Goal: Task Accomplishment & Management: Complete application form

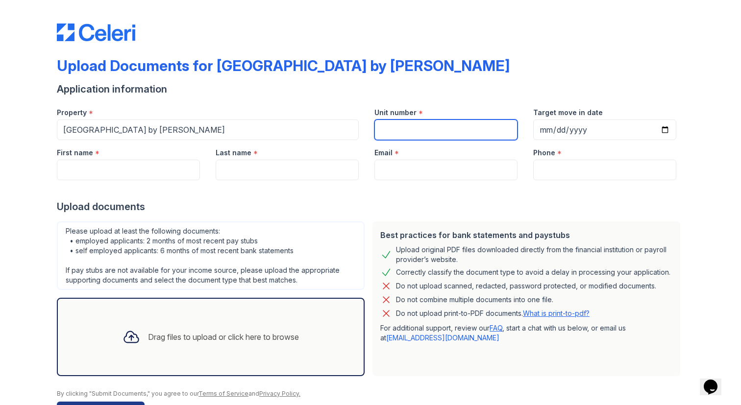
click at [403, 130] on input "Unit number" at bounding box center [445, 130] width 143 height 21
click at [147, 351] on div "Drag files to upload or click here to browse" at bounding box center [211, 336] width 192 height 33
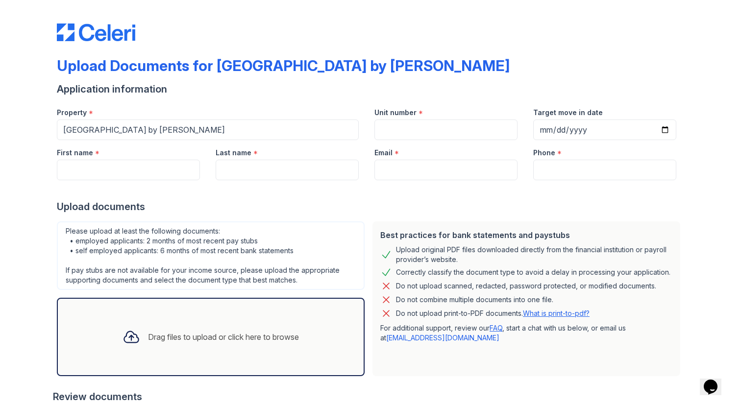
click at [148, 338] on div "Drag files to upload or click here to browse" at bounding box center [223, 337] width 151 height 12
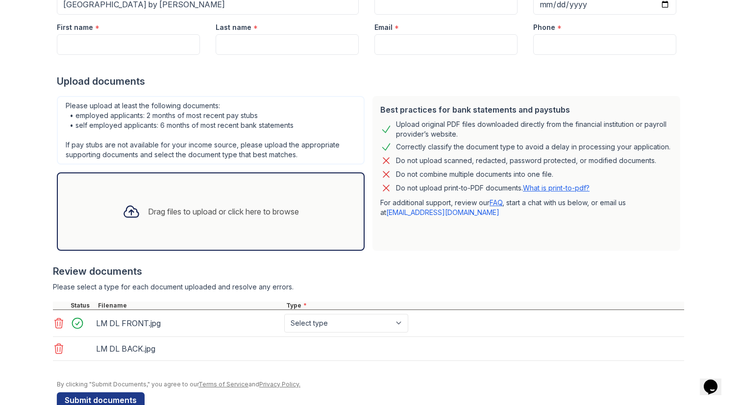
scroll to position [125, 0]
click at [159, 217] on div "Drag files to upload or click here to browse" at bounding box center [223, 212] width 151 height 12
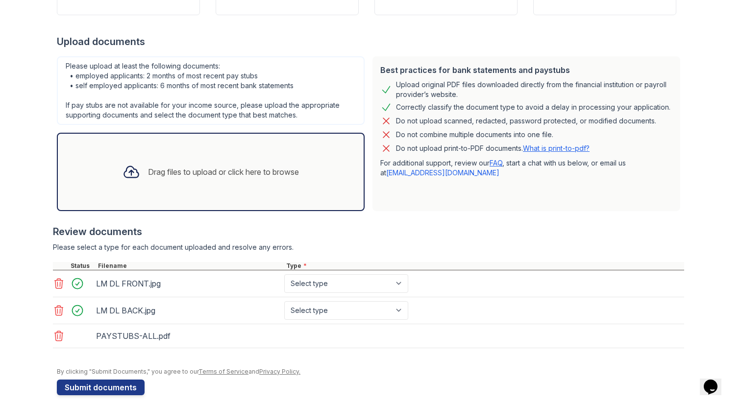
scroll to position [160, 0]
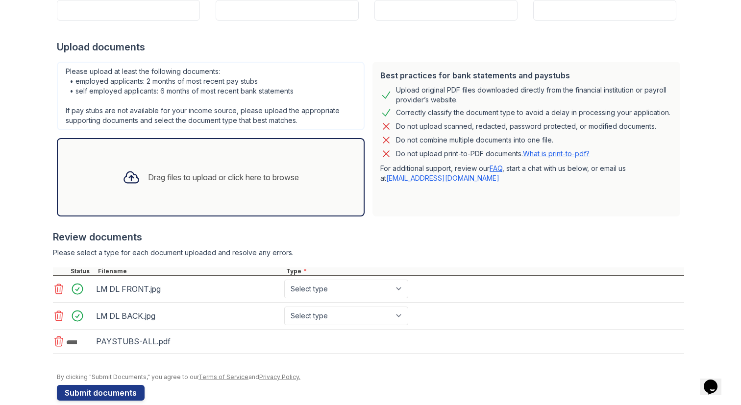
click at [134, 175] on div at bounding box center [131, 177] width 25 height 25
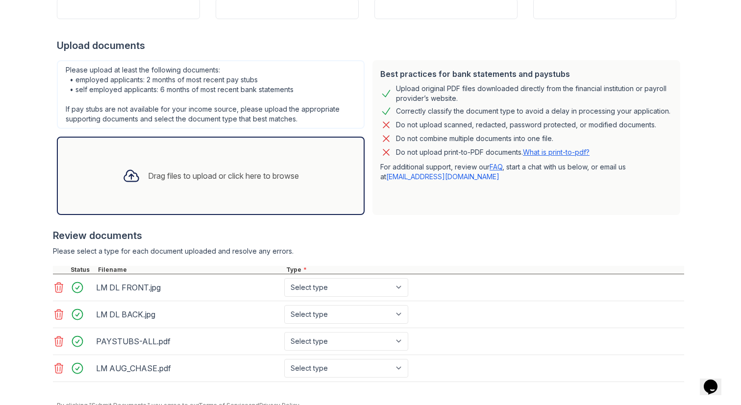
scroll to position [162, 0]
click at [384, 286] on select "Select type Paystub Bank Statement Offer Letter Tax Documents Benefit Award Let…" at bounding box center [346, 287] width 124 height 19
click at [284, 278] on select "Select type Paystub Bank Statement Offer Letter Tax Documents Benefit Award Let…" at bounding box center [346, 287] width 124 height 19
click at [376, 285] on select "Select type Paystub Bank Statement Offer Letter Tax Documents Benefit Award Let…" at bounding box center [346, 287] width 124 height 19
select select "other"
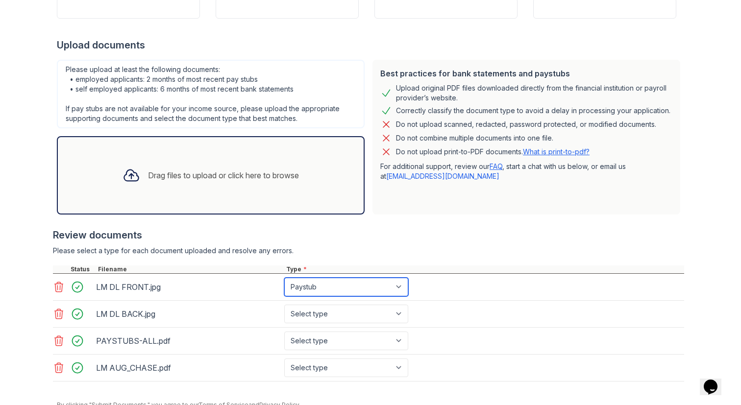
click at [284, 278] on select "Select type Paystub Bank Statement Offer Letter Tax Documents Benefit Award Let…" at bounding box center [346, 287] width 124 height 19
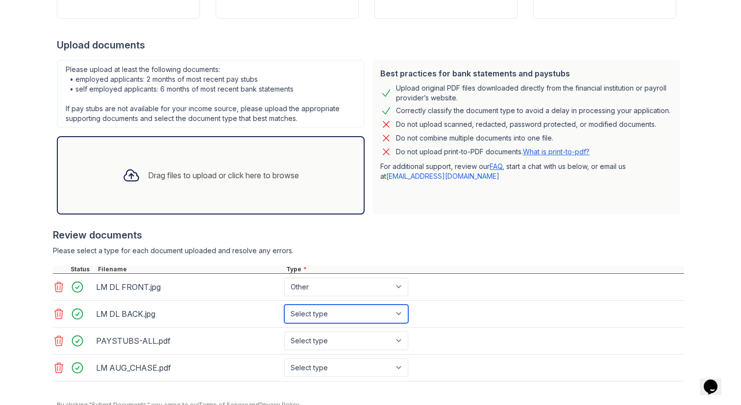
click at [340, 315] on select "Select type Paystub Bank Statement Offer Letter Tax Documents Benefit Award Let…" at bounding box center [346, 314] width 124 height 19
select select "other"
click at [284, 305] on select "Select type Paystub Bank Statement Offer Letter Tax Documents Benefit Award Let…" at bounding box center [346, 314] width 124 height 19
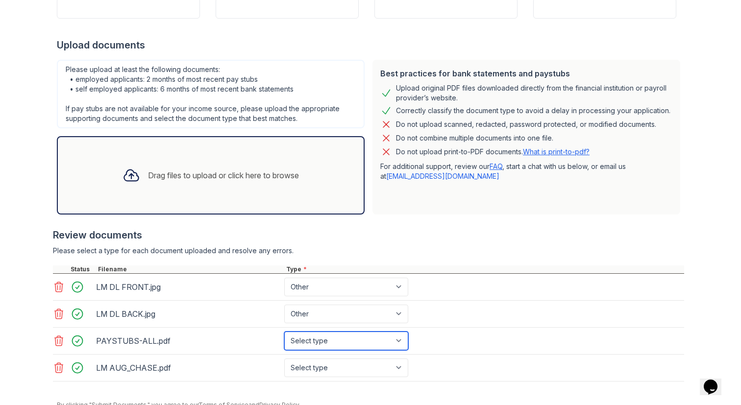
click at [309, 338] on select "Select type Paystub Bank Statement Offer Letter Tax Documents Benefit Award Let…" at bounding box center [346, 341] width 124 height 19
select select "paystub"
click at [284, 332] on select "Select type Paystub Bank Statement Offer Letter Tax Documents Benefit Award Let…" at bounding box center [346, 341] width 124 height 19
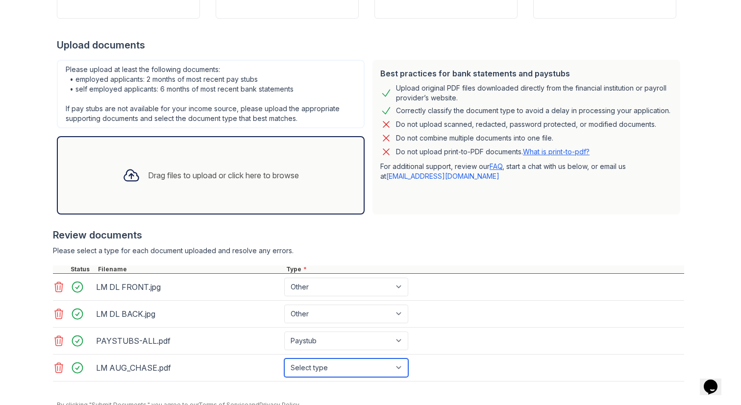
click at [310, 364] on select "Select type Paystub Bank Statement Offer Letter Tax Documents Benefit Award Let…" at bounding box center [346, 368] width 124 height 19
select select "bank_statement"
click at [284, 359] on select "Select type Paystub Bank Statement Offer Letter Tax Documents Benefit Award Let…" at bounding box center [346, 368] width 124 height 19
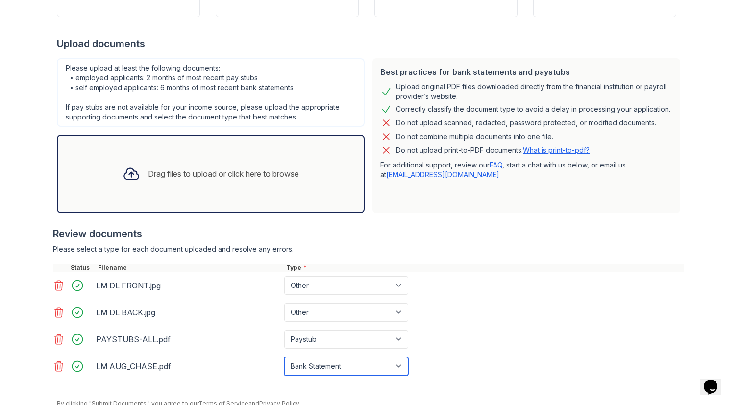
scroll to position [164, 0]
click at [219, 186] on div "Drag files to upload or click here to browse" at bounding box center [211, 173] width 192 height 33
click at [159, 191] on div "Drag files to upload or click here to browse" at bounding box center [211, 173] width 308 height 78
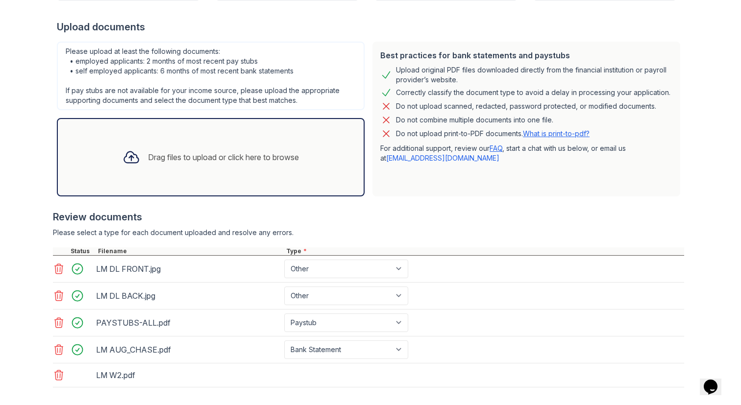
scroll to position [229, 0]
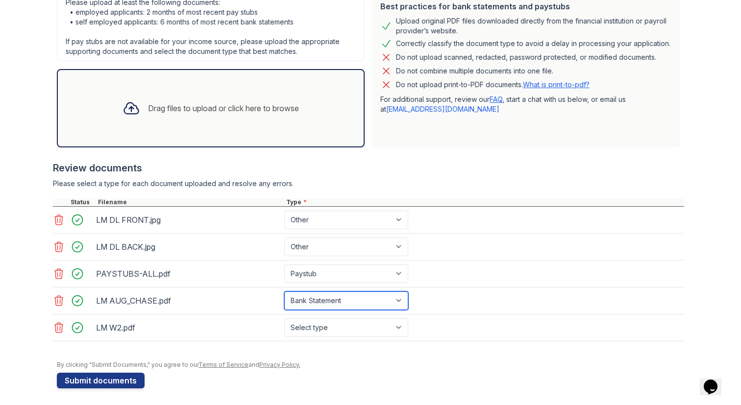
click at [314, 306] on select "Select type Paystub Bank Statement Offer Letter Tax Documents Benefit Award Let…" at bounding box center [346, 300] width 124 height 19
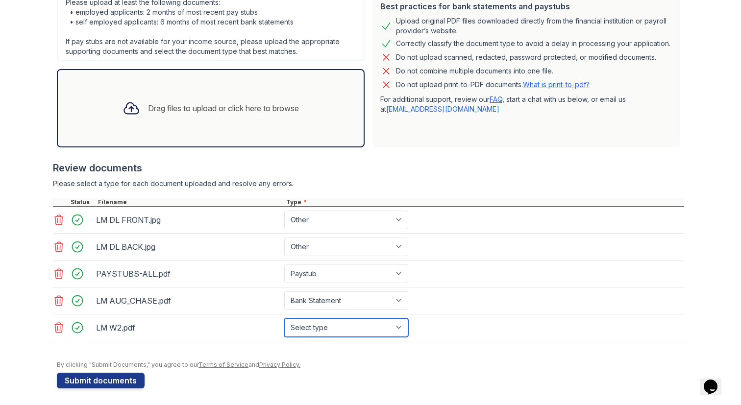
click at [317, 332] on select "Select type Paystub Bank Statement Offer Letter Tax Documents Benefit Award Let…" at bounding box center [346, 327] width 124 height 19
select select "tax_documents"
click at [284, 318] on select "Select type Paystub Bank Statement Offer Letter Tax Documents Benefit Award Let…" at bounding box center [346, 327] width 124 height 19
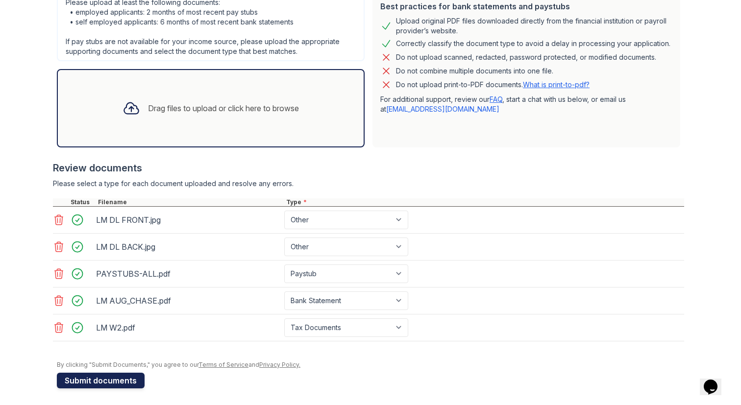
click at [110, 379] on button "Submit documents" at bounding box center [101, 381] width 88 height 16
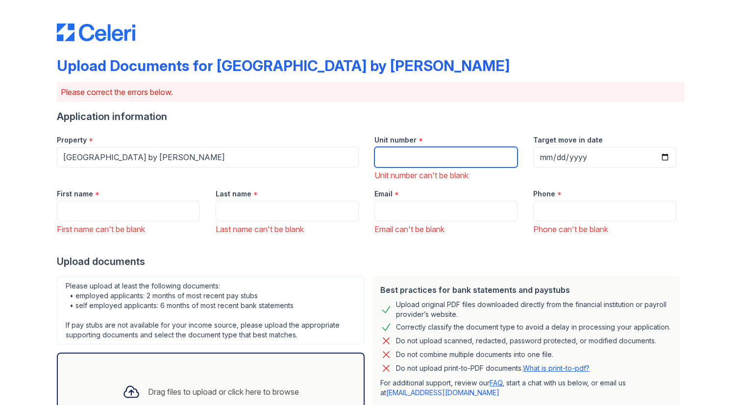
click at [413, 156] on input "Unit number" at bounding box center [445, 157] width 143 height 21
type input "1116"
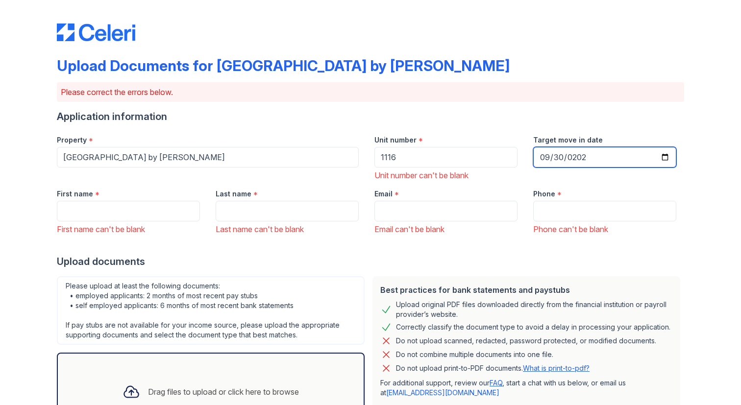
type input "[DATE]"
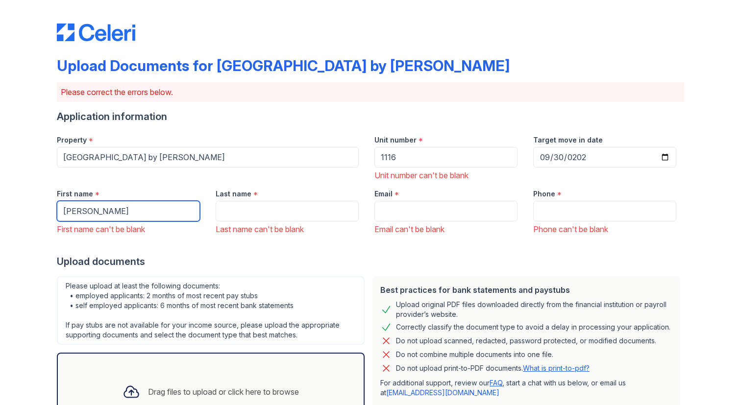
type input "[PERSON_NAME]"
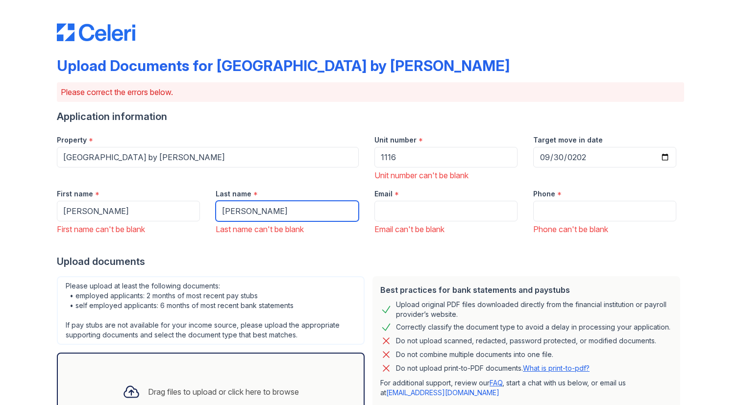
type input "[PERSON_NAME]"
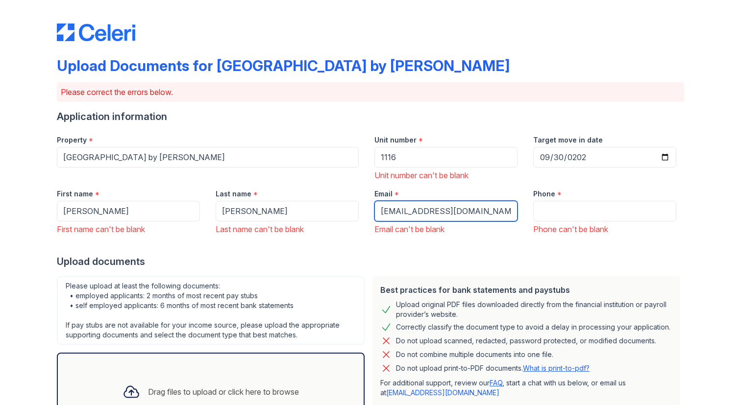
type input "[EMAIL_ADDRESS][DOMAIN_NAME]"
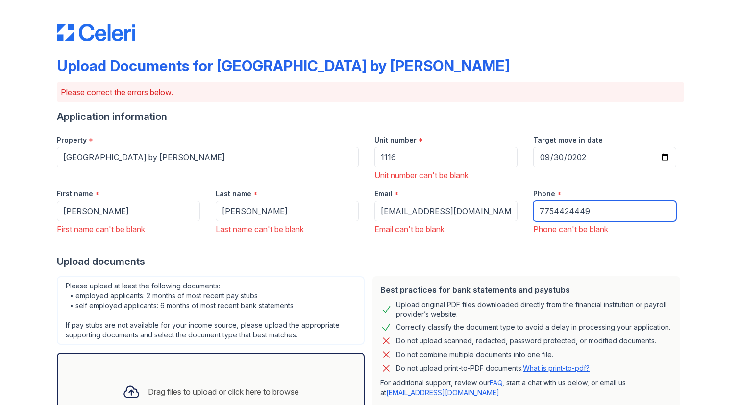
type input "7754424449"
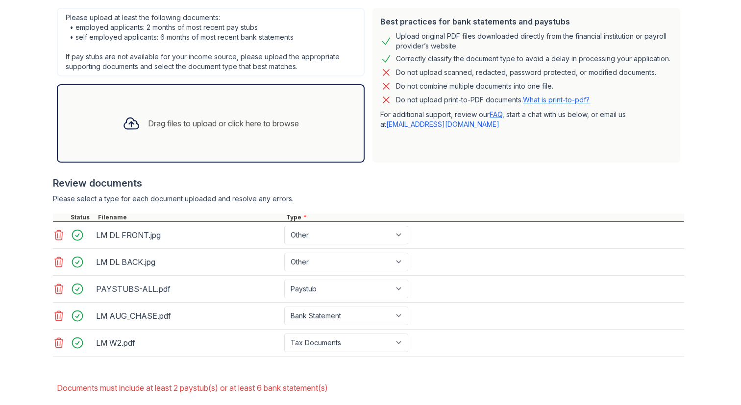
click at [231, 260] on form "Application information Property * [GEOGRAPHIC_DATA] by [PERSON_NAME] Unit numb…" at bounding box center [370, 138] width 627 height 594
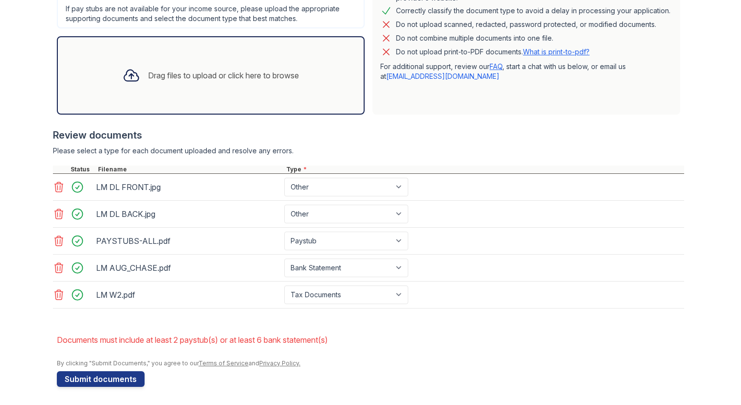
scroll to position [316, 0]
click at [106, 382] on button "Submit documents" at bounding box center [101, 380] width 88 height 16
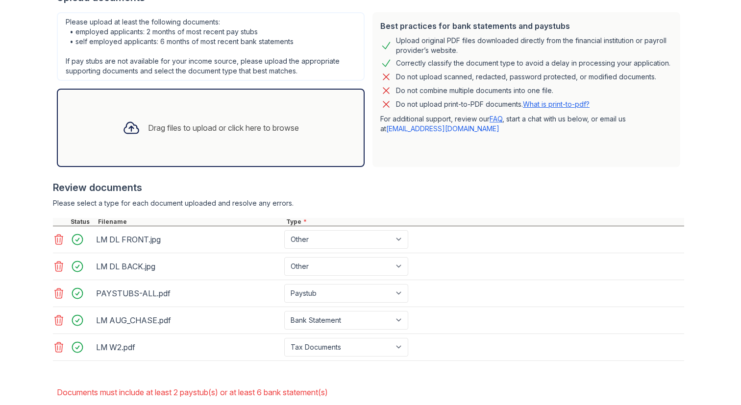
scroll to position [291, 0]
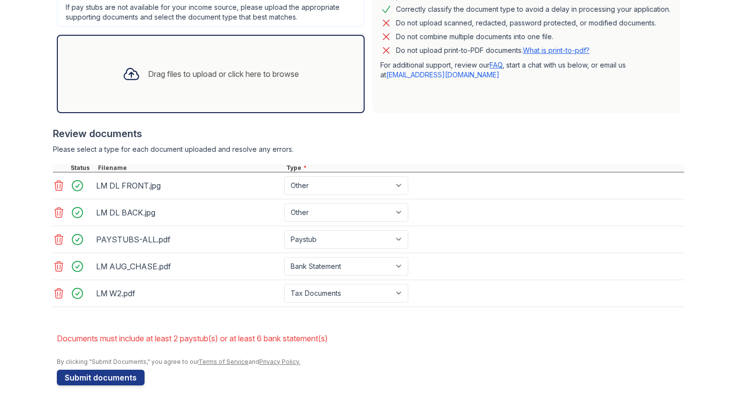
click at [249, 338] on li "Documents must include at least 2 paystub(s) or at least 6 bank statement(s)" at bounding box center [370, 339] width 627 height 20
click at [250, 318] on form "Application information Property * [GEOGRAPHIC_DATA] by [PERSON_NAME] Unit numb…" at bounding box center [370, 102] width 627 height 566
click at [306, 219] on select "Paystub Bank Statement Offer Letter Tax Documents Benefit Award Letter Investme…" at bounding box center [346, 212] width 124 height 19
click at [298, 240] on select "Paystub Bank Statement Offer Letter Tax Documents Benefit Award Letter Investme…" at bounding box center [346, 239] width 124 height 19
click at [284, 230] on select "Paystub Bank Statement Offer Letter Tax Documents Benefit Award Letter Investme…" at bounding box center [346, 239] width 124 height 19
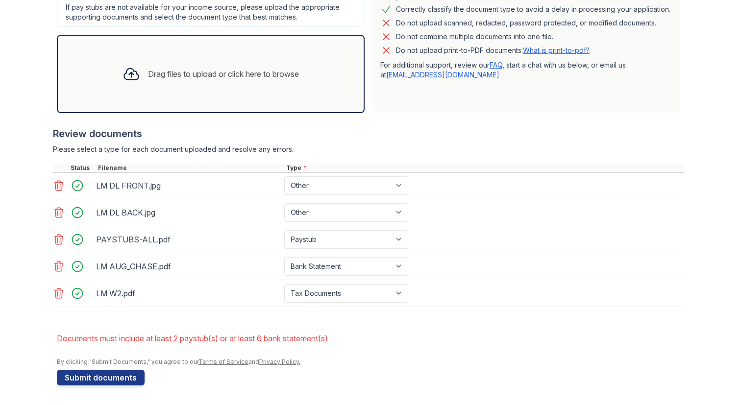
click at [215, 100] on div "Drag files to upload or click here to browse" at bounding box center [211, 74] width 308 height 78
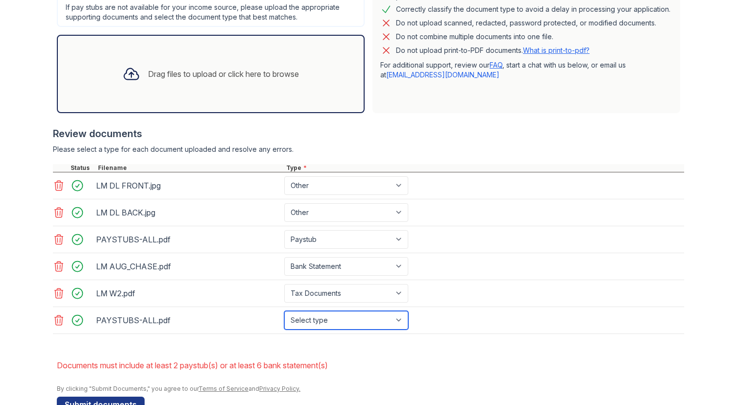
click at [299, 322] on select "Select type Paystub Bank Statement Offer Letter Tax Documents Benefit Award Let…" at bounding box center [346, 320] width 124 height 19
select select "paystub"
click at [284, 311] on select "Select type Paystub Bank Statement Offer Letter Tax Documents Benefit Award Let…" at bounding box center [346, 320] width 124 height 19
click at [114, 402] on button "Submit documents" at bounding box center [101, 405] width 88 height 16
